Goal: Information Seeking & Learning: Learn about a topic

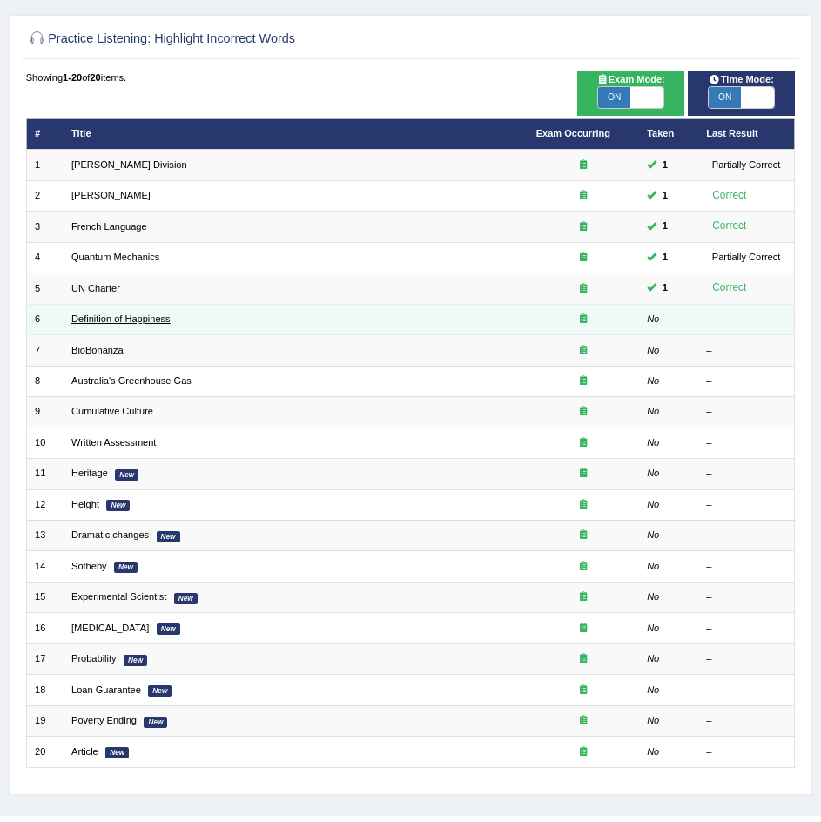
click at [107, 314] on link "Definition of Happiness" at bounding box center [120, 319] width 99 height 10
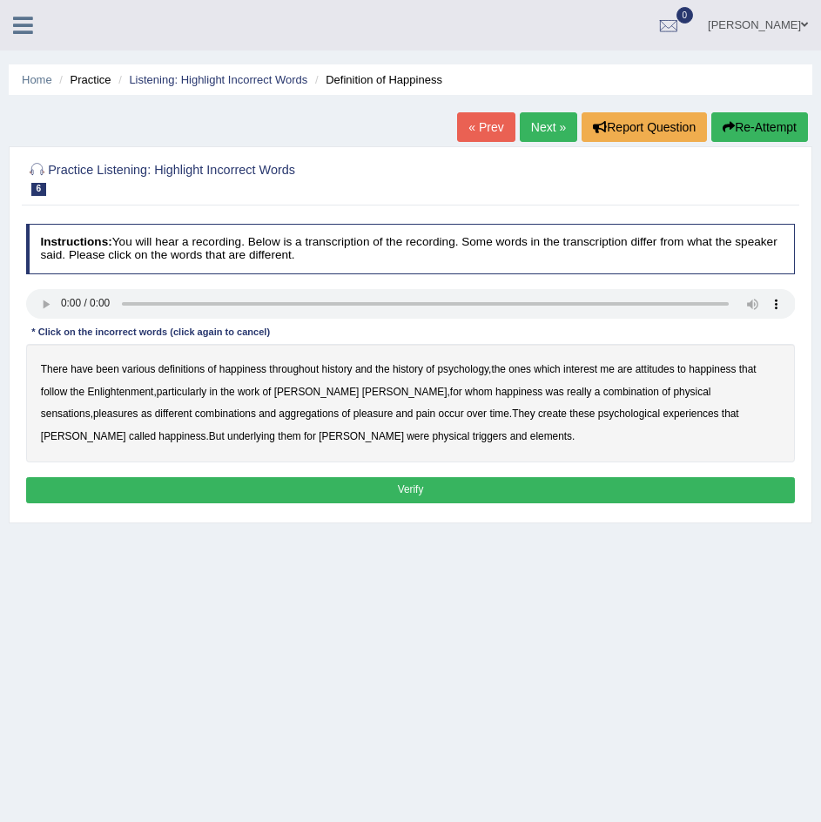
click at [170, 374] on b "definitions" at bounding box center [181, 369] width 47 height 12
click at [165, 367] on b "definitions" at bounding box center [181, 369] width 47 height 12
